Goal: Navigation & Orientation: Find specific page/section

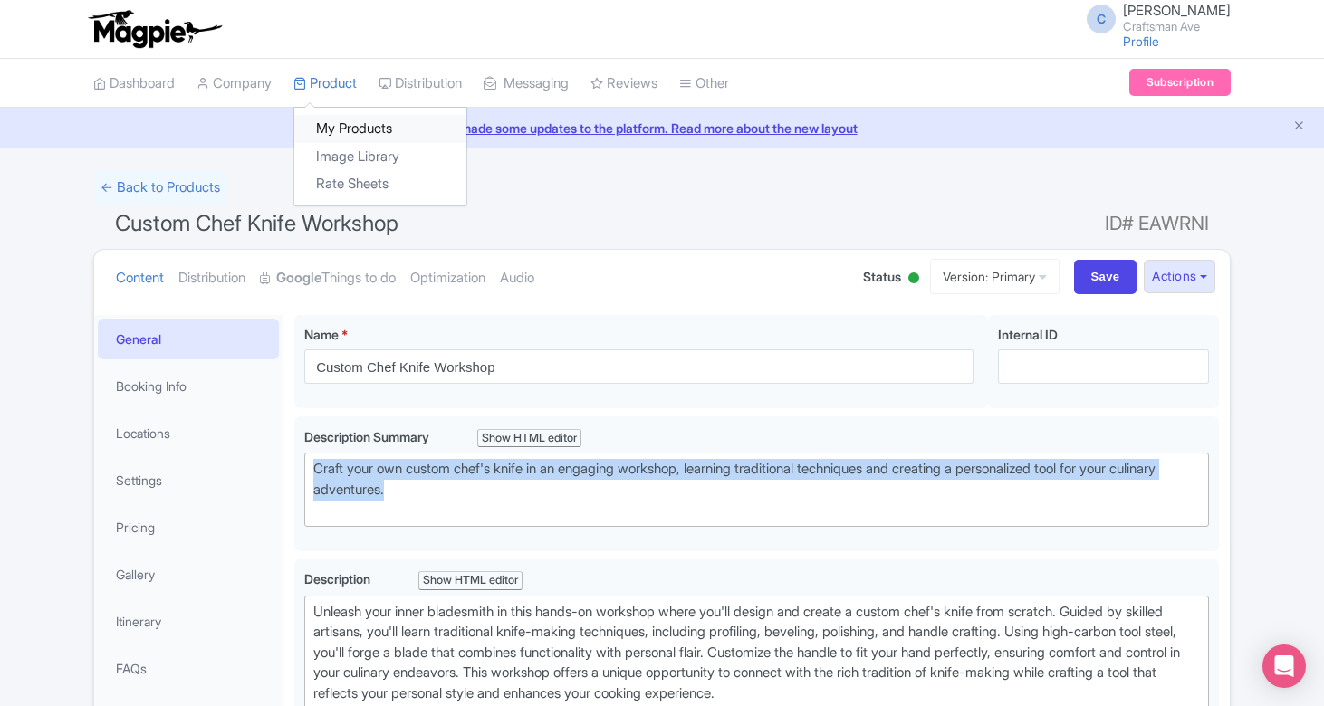
click at [340, 122] on link "My Products" at bounding box center [380, 129] width 172 height 28
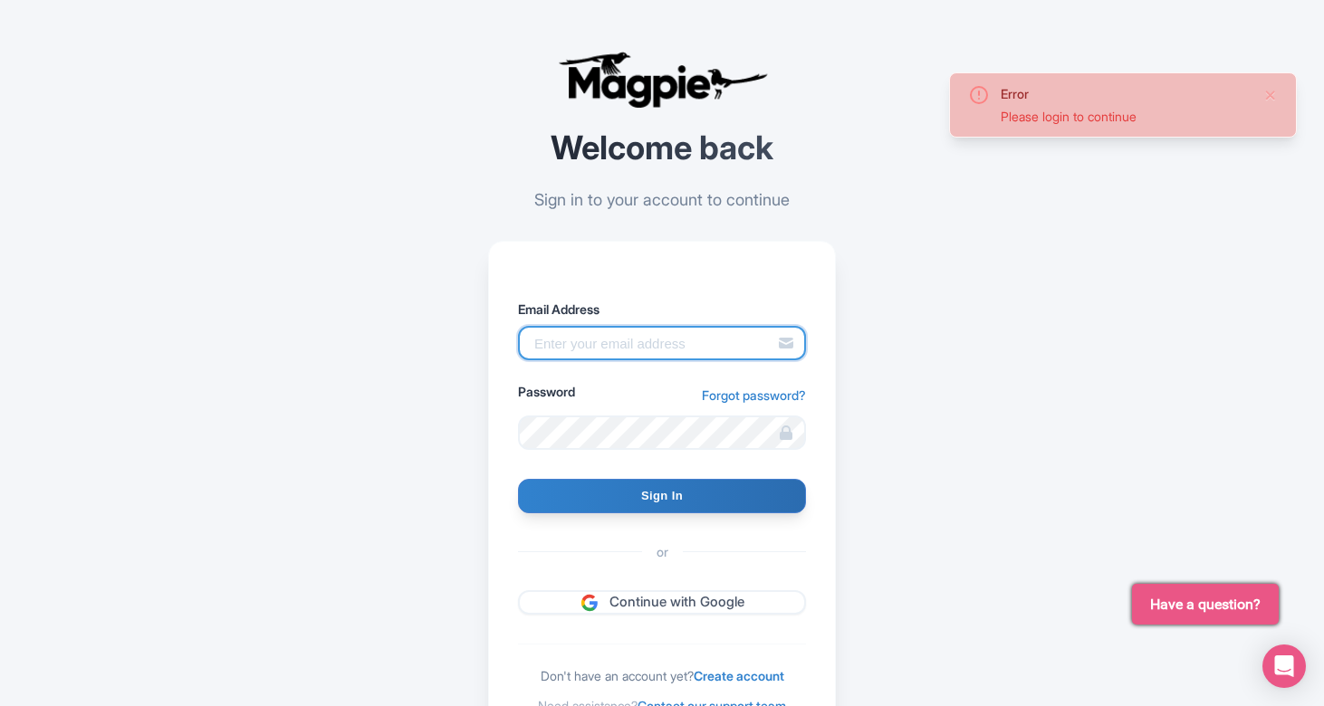
type input "hello@craftsmanave.com"
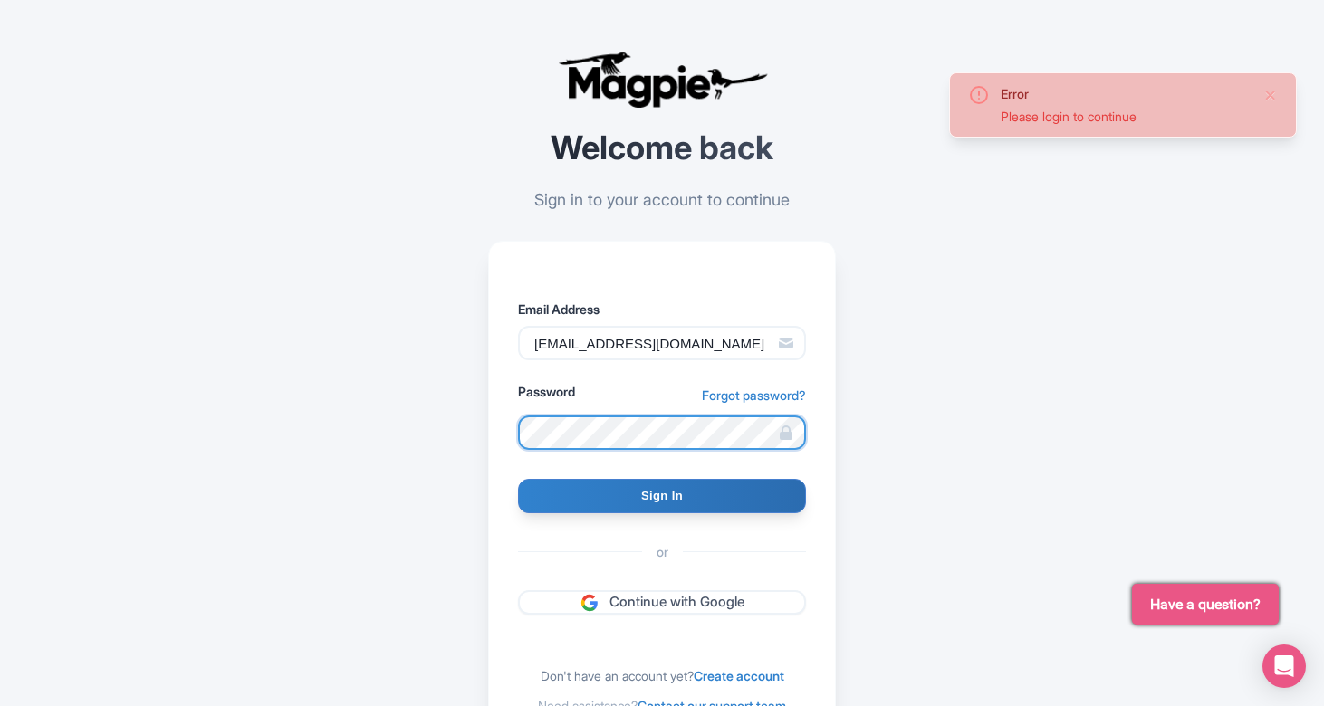
click at [662, 495] on input "Sign In" at bounding box center [662, 496] width 288 height 34
type input "Signing in..."
